Goal: Task Accomplishment & Management: Manage account settings

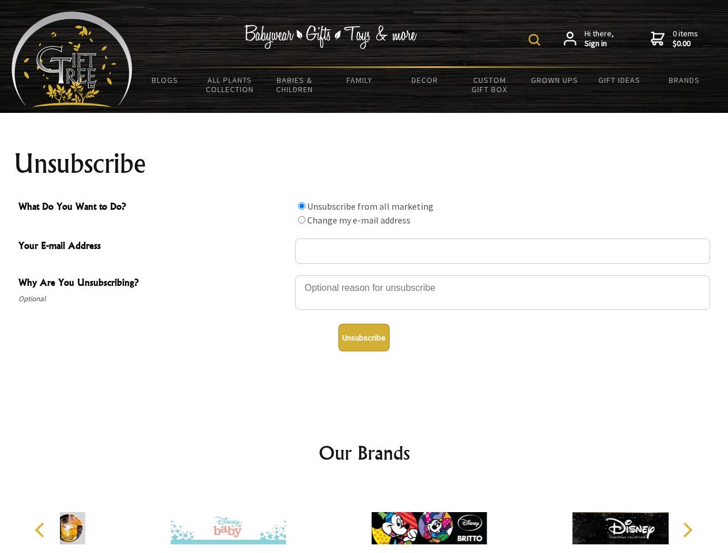
click at [536, 40] on img at bounding box center [534, 40] width 12 height 12
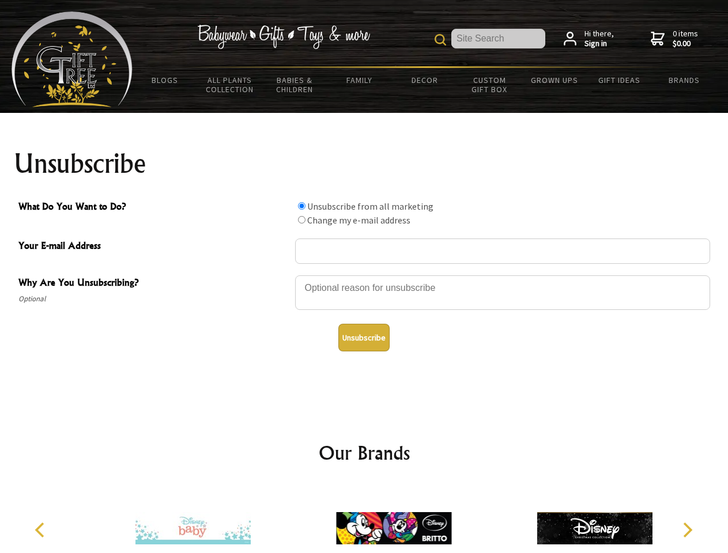
click at [364, 275] on div at bounding box center [502, 294] width 415 height 40
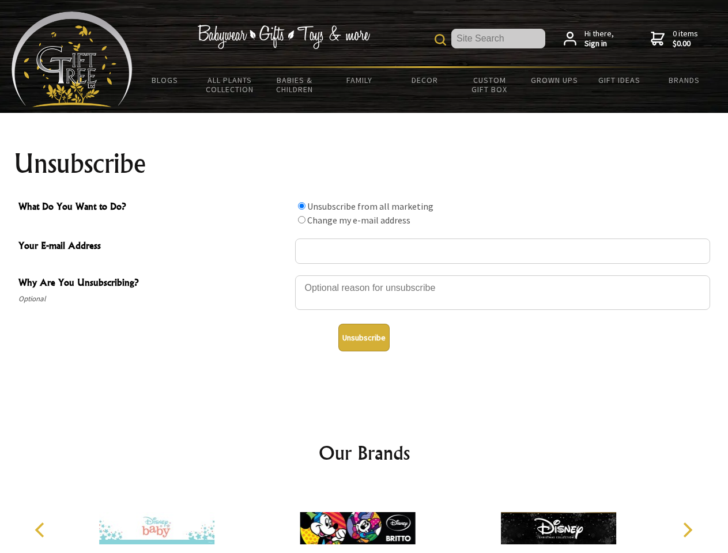
click at [301, 206] on input "What Do You Want to Do?" at bounding box center [301, 205] width 7 height 7
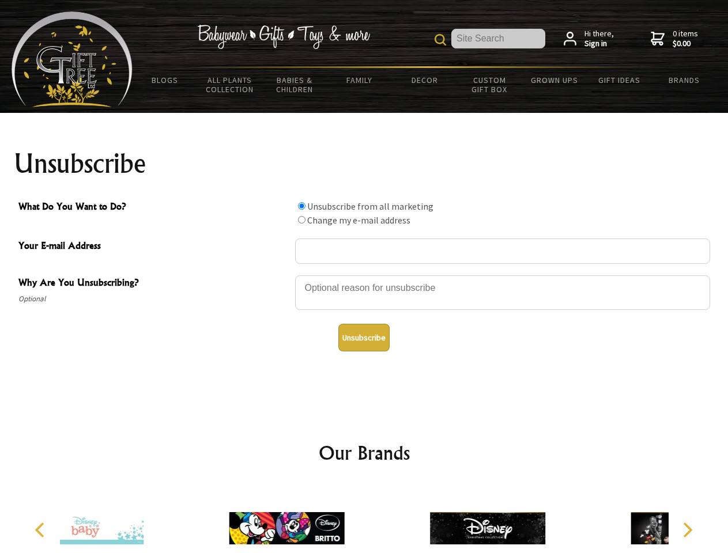
click at [301, 220] on input "What Do You Want to Do?" at bounding box center [301, 219] width 7 height 7
radio input "true"
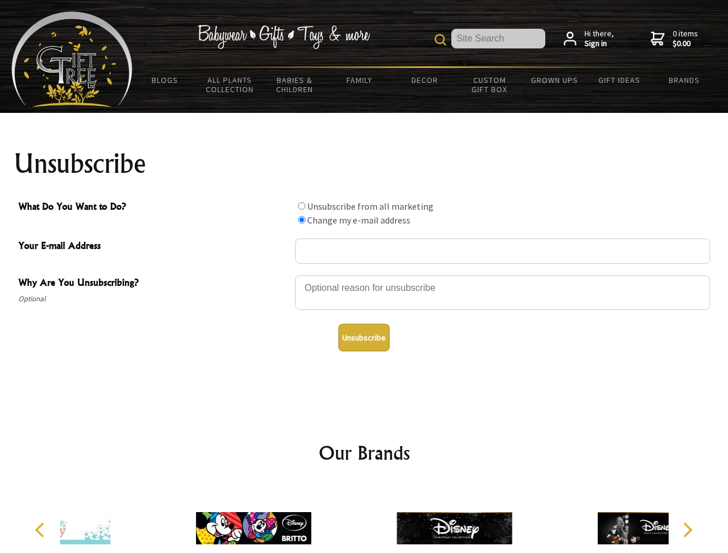
click at [364, 338] on button "Unsubscribe" at bounding box center [363, 338] width 51 height 28
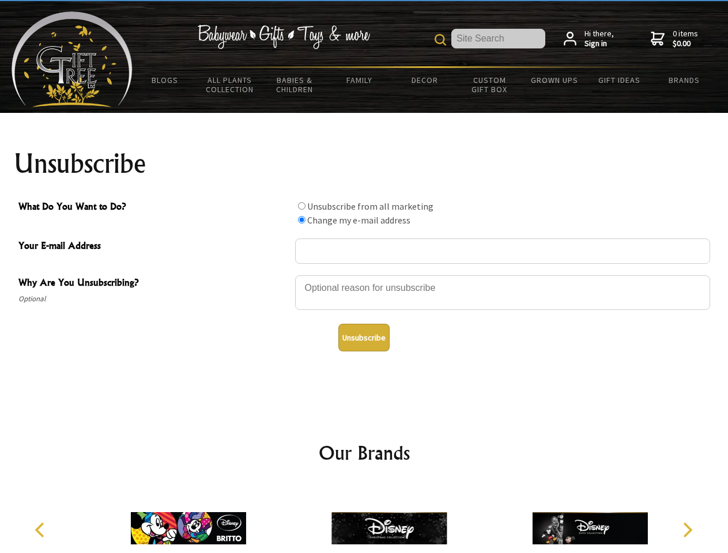
click at [364, 519] on img at bounding box center [388, 528] width 115 height 86
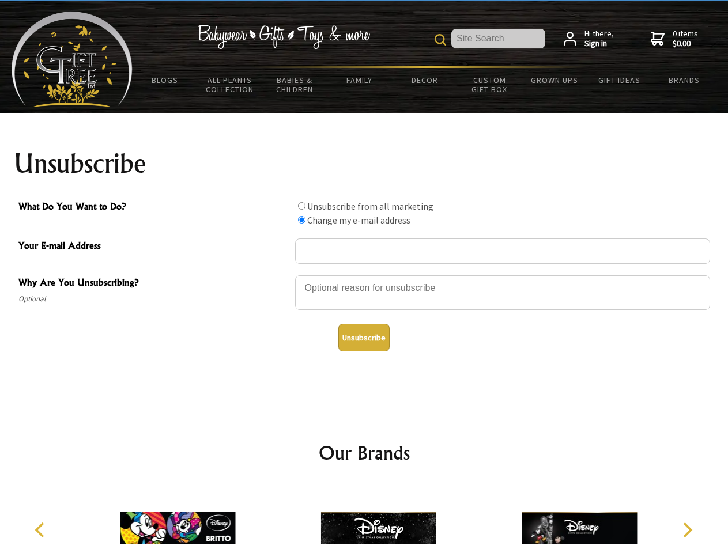
click at [41, 530] on icon "Previous" at bounding box center [40, 530] width 15 height 15
click at [687, 530] on icon "Next" at bounding box center [686, 530] width 15 height 15
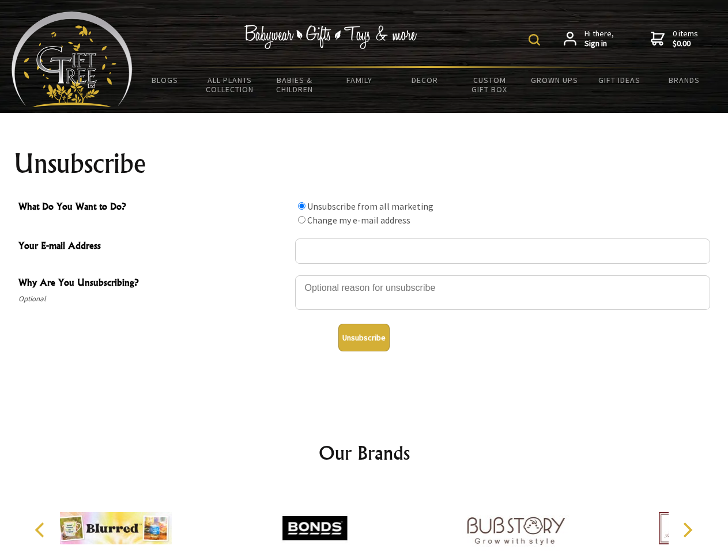
click at [536, 40] on img at bounding box center [534, 40] width 12 height 12
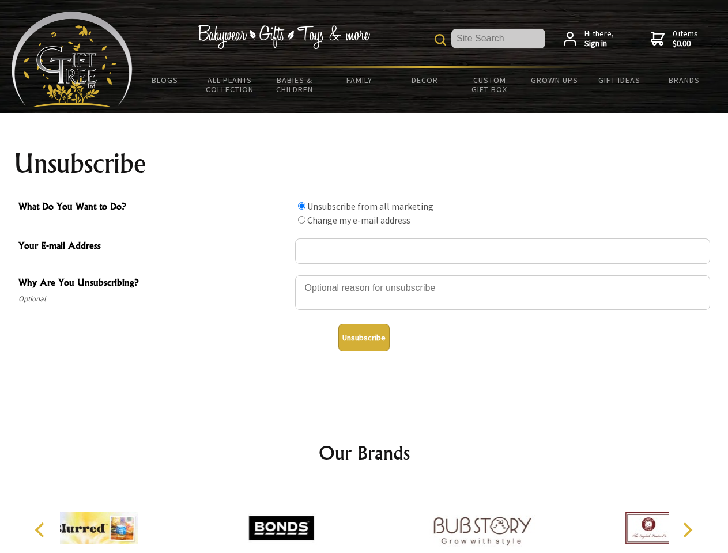
click at [364, 275] on div at bounding box center [502, 294] width 415 height 40
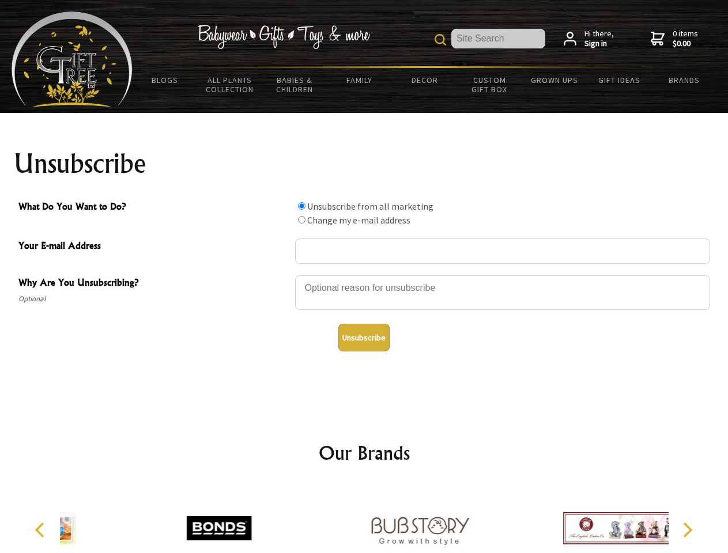
click at [301, 206] on input "What Do You Want to Do?" at bounding box center [301, 205] width 7 height 7
click at [301, 220] on input "What Do You Want to Do?" at bounding box center [301, 219] width 7 height 7
radio input "true"
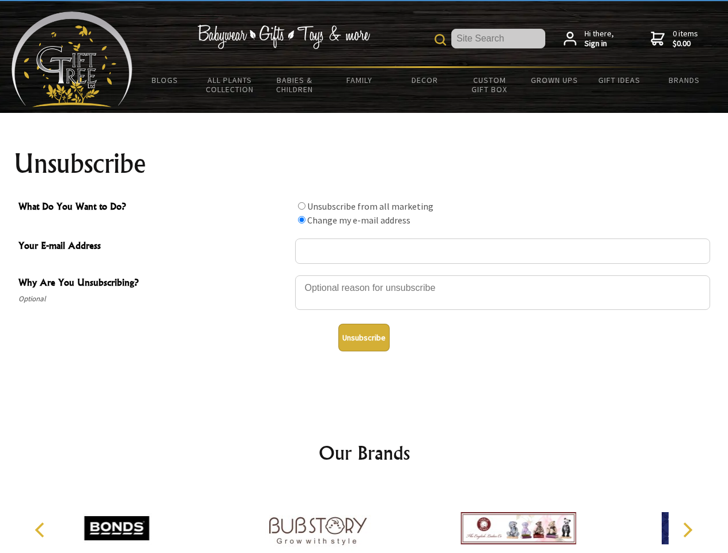
click at [364, 338] on button "Unsubscribe" at bounding box center [363, 338] width 51 height 28
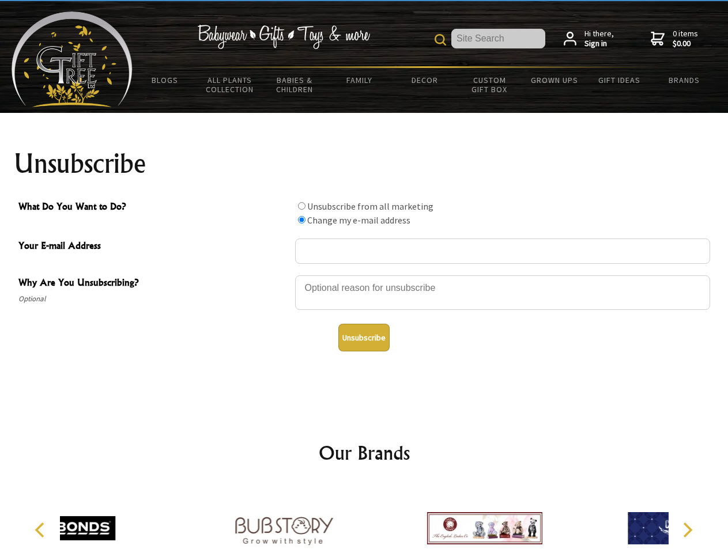
click at [41, 530] on icon "Previous" at bounding box center [40, 530] width 15 height 15
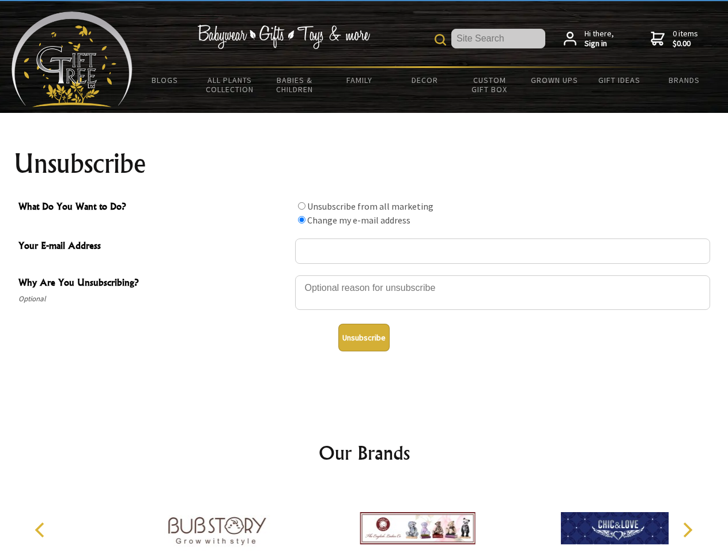
click at [687, 530] on icon "Next" at bounding box center [686, 530] width 15 height 15
